Goal: Browse casually

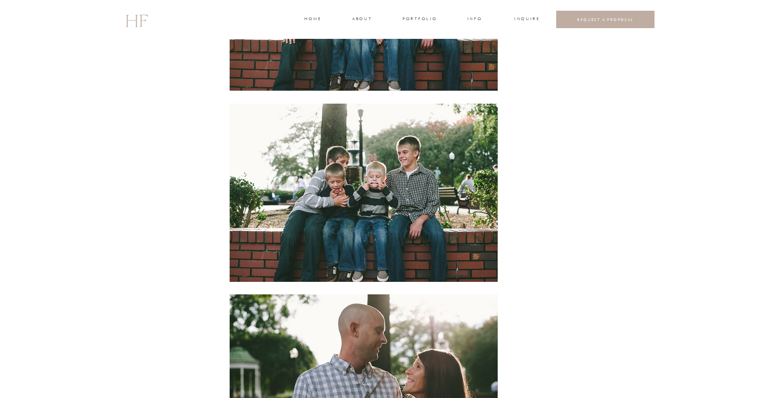
scroll to position [623, 0]
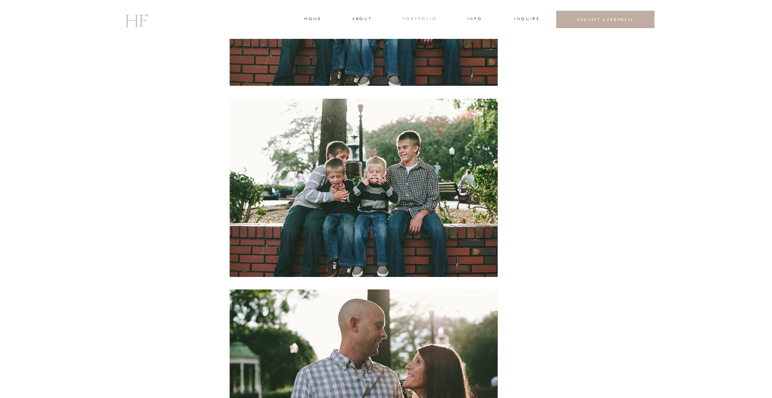
click at [424, 20] on h3 "portfolio" at bounding box center [420, 20] width 34 height 8
click at [410, 37] on h3 "WEDDINGS" at bounding box center [419, 40] width 31 height 8
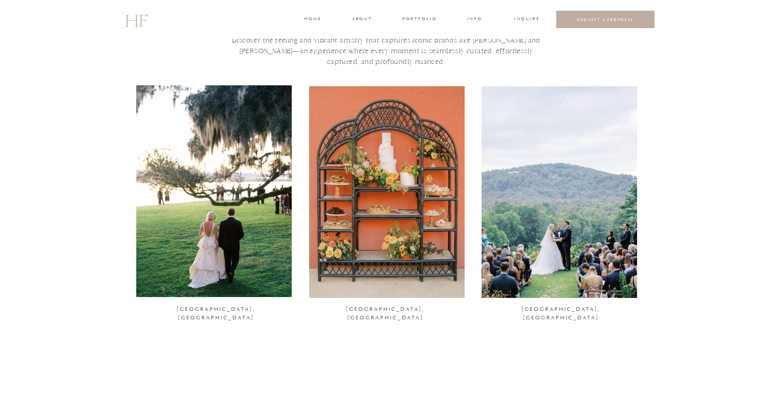
scroll to position [52, 0]
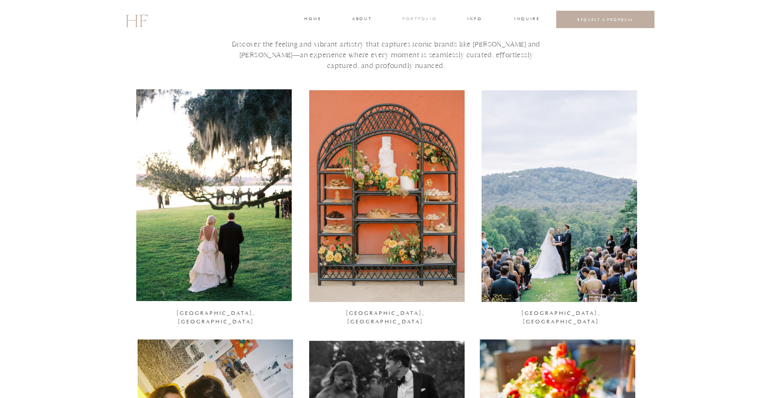
click at [417, 21] on h3 "portfolio" at bounding box center [420, 20] width 34 height 8
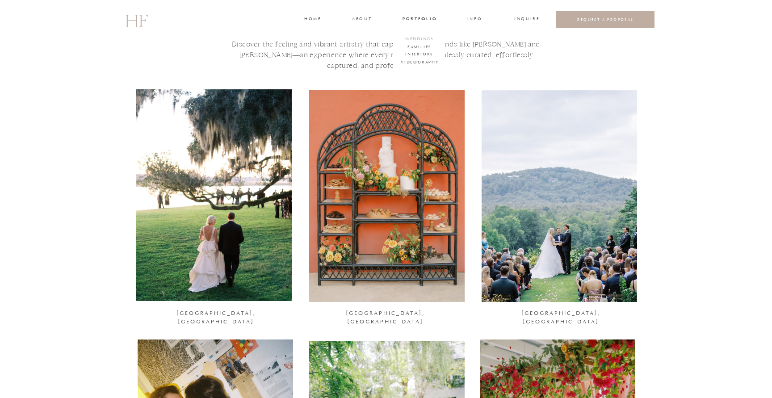
click at [417, 38] on h3 "WEDDINGS" at bounding box center [419, 40] width 31 height 8
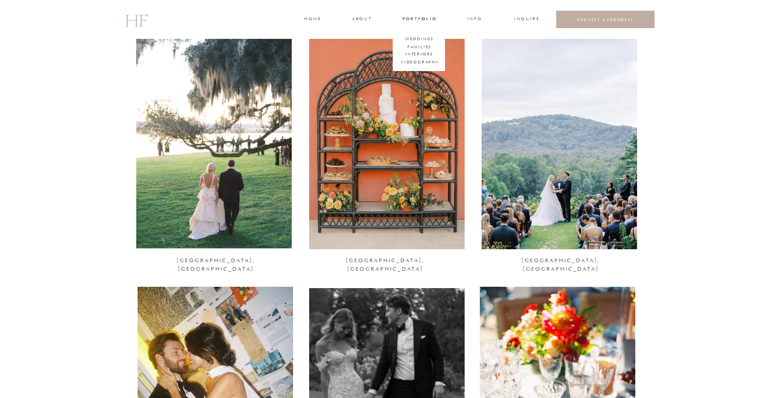
scroll to position [105, 0]
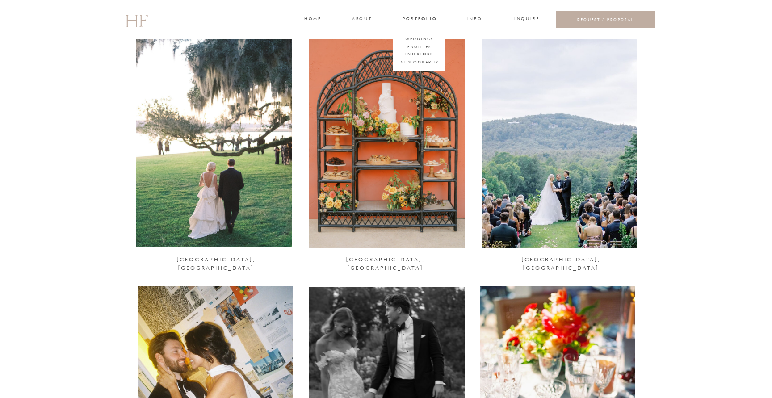
click at [143, 123] on div at bounding box center [213, 142] width 155 height 212
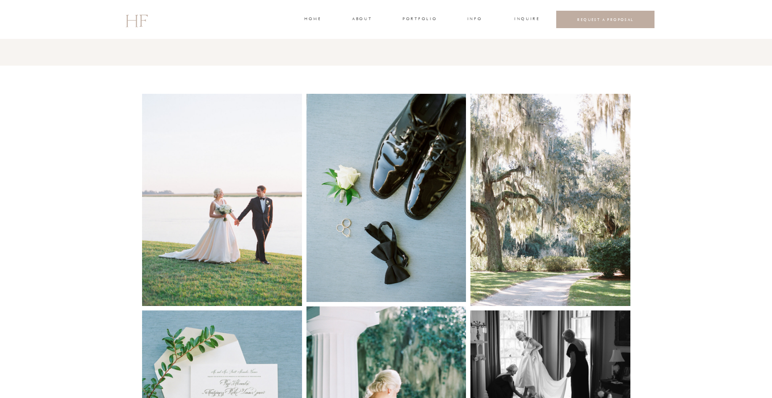
scroll to position [476, 0]
